Goal: Find specific page/section: Find specific page/section

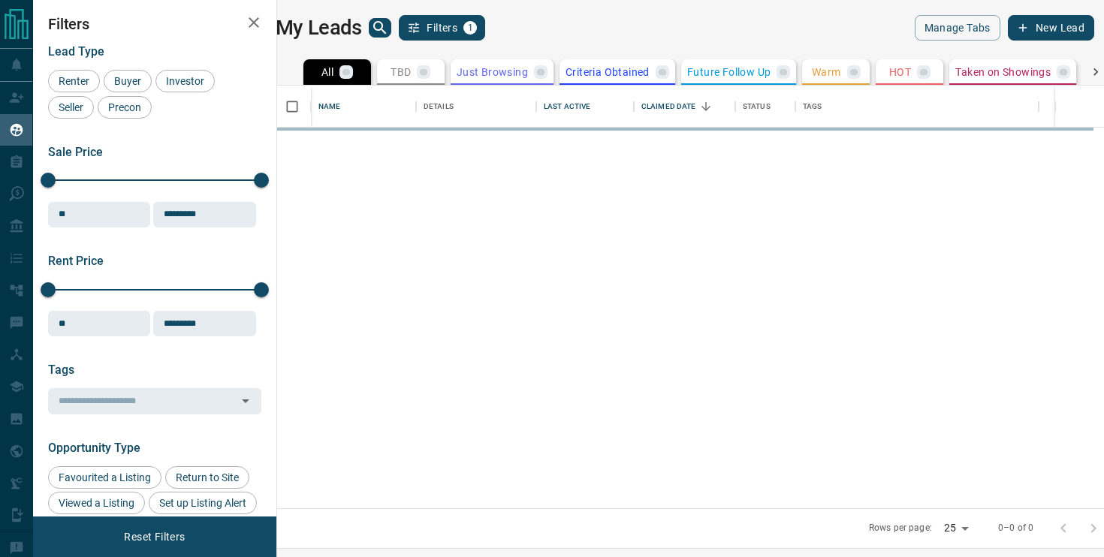
scroll to position [423, 820]
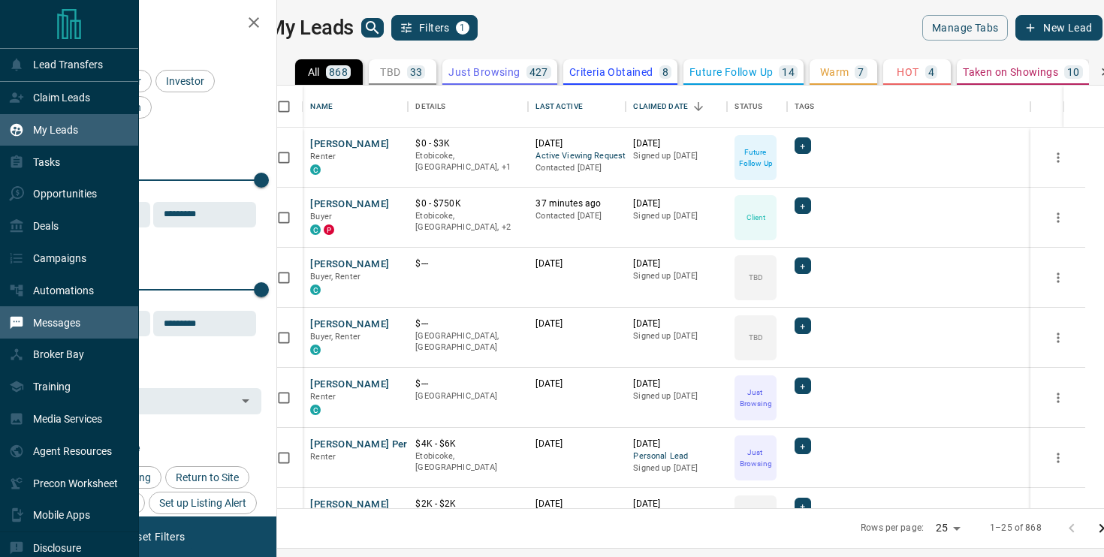
click at [31, 314] on div "Messages" at bounding box center [44, 322] width 71 height 25
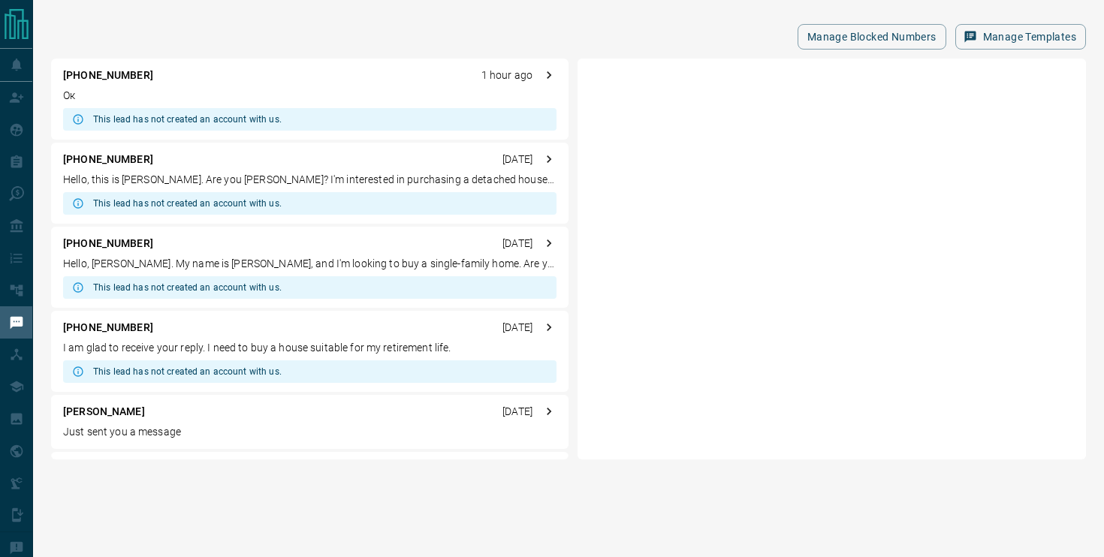
click at [288, 93] on p "Ок" at bounding box center [310, 96] width 494 height 16
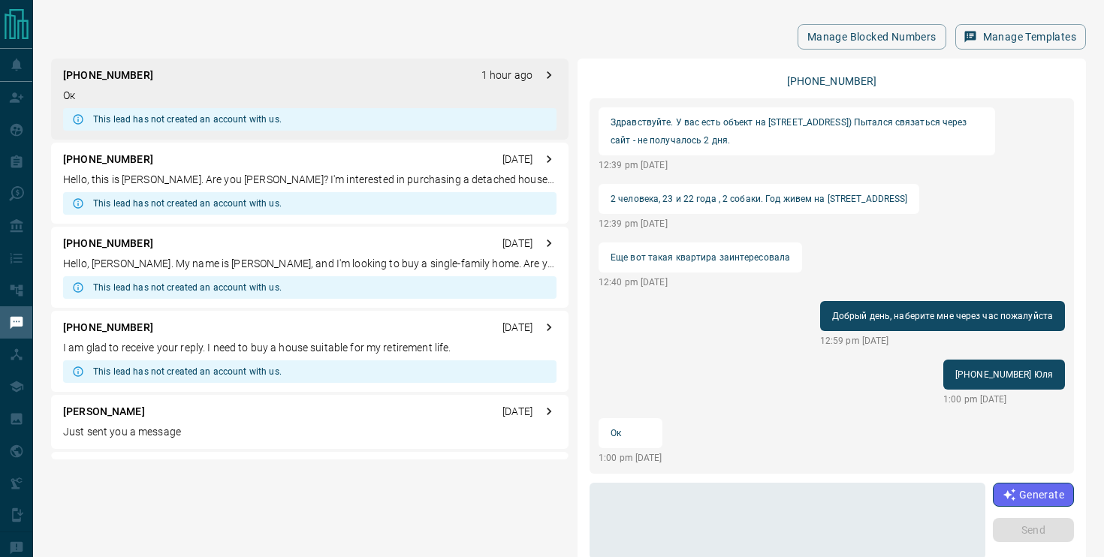
drag, startPoint x: 769, startPoint y: 125, endPoint x: 857, endPoint y: 118, distance: 88.2
click at [857, 119] on p "Здравствуйте. У вас есть объект на [STREET_ADDRESS]) Пытался связаться через са…" at bounding box center [797, 131] width 373 height 36
drag, startPoint x: 857, startPoint y: 118, endPoint x: 768, endPoint y: 117, distance: 89.4
click at [768, 117] on p "Здравствуйте. У вас есть объект на [STREET_ADDRESS]) Пытался связаться через са…" at bounding box center [797, 131] width 373 height 36
copy p "[STREET_ADDRESS]"
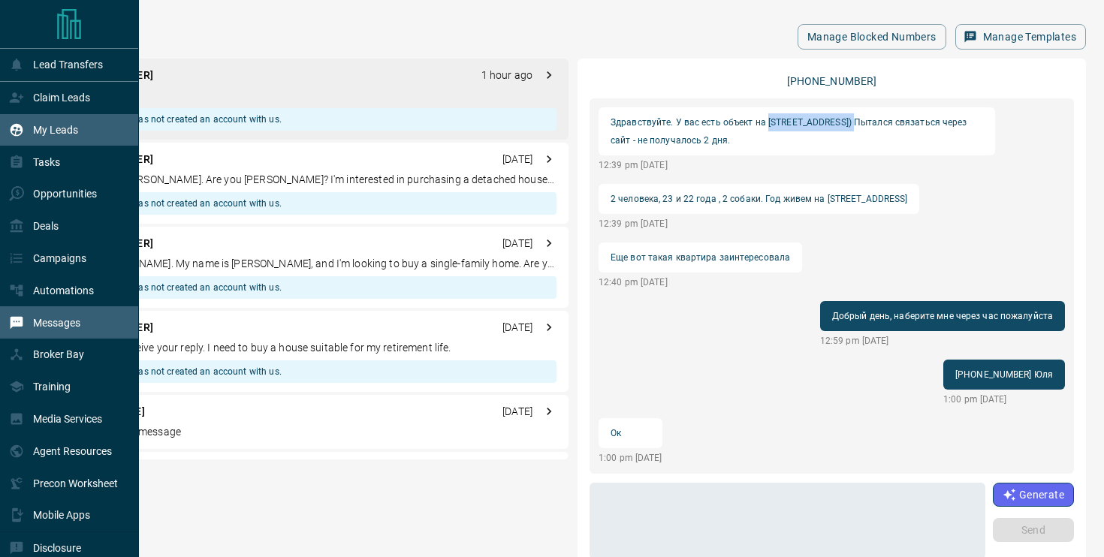
click at [52, 137] on div "My Leads" at bounding box center [43, 130] width 69 height 25
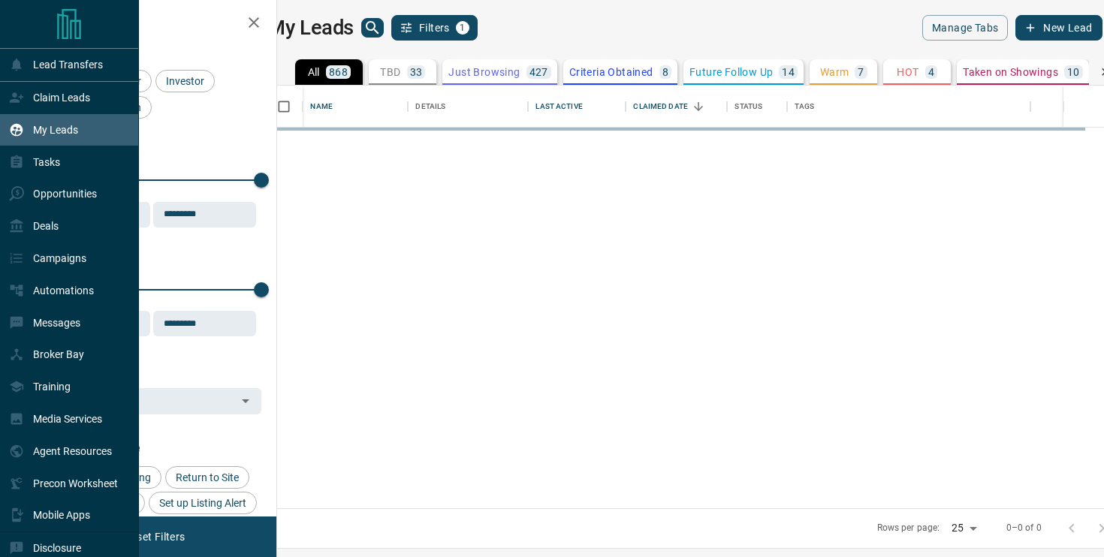
scroll to position [423, 820]
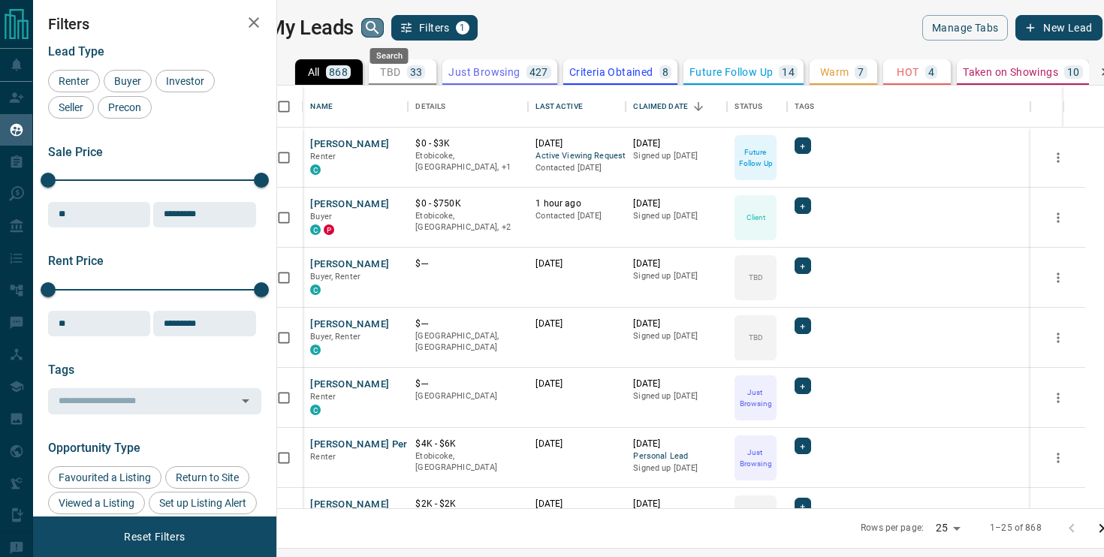
click at [382, 32] on icon "search button" at bounding box center [373, 28] width 18 height 18
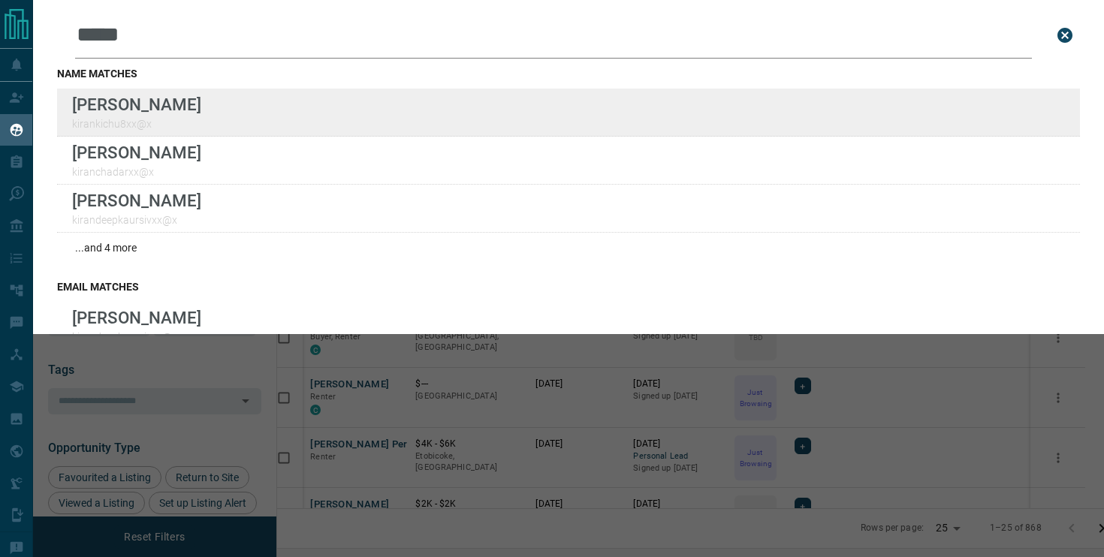
type input "*****"
click at [0, 0] on div "Lead Transfers Claim Leads My Leads Tasks Opportunities Deals Campaigns Automat…" at bounding box center [552, 269] width 1104 height 539
